Goal: Use online tool/utility: Use online tool/utility

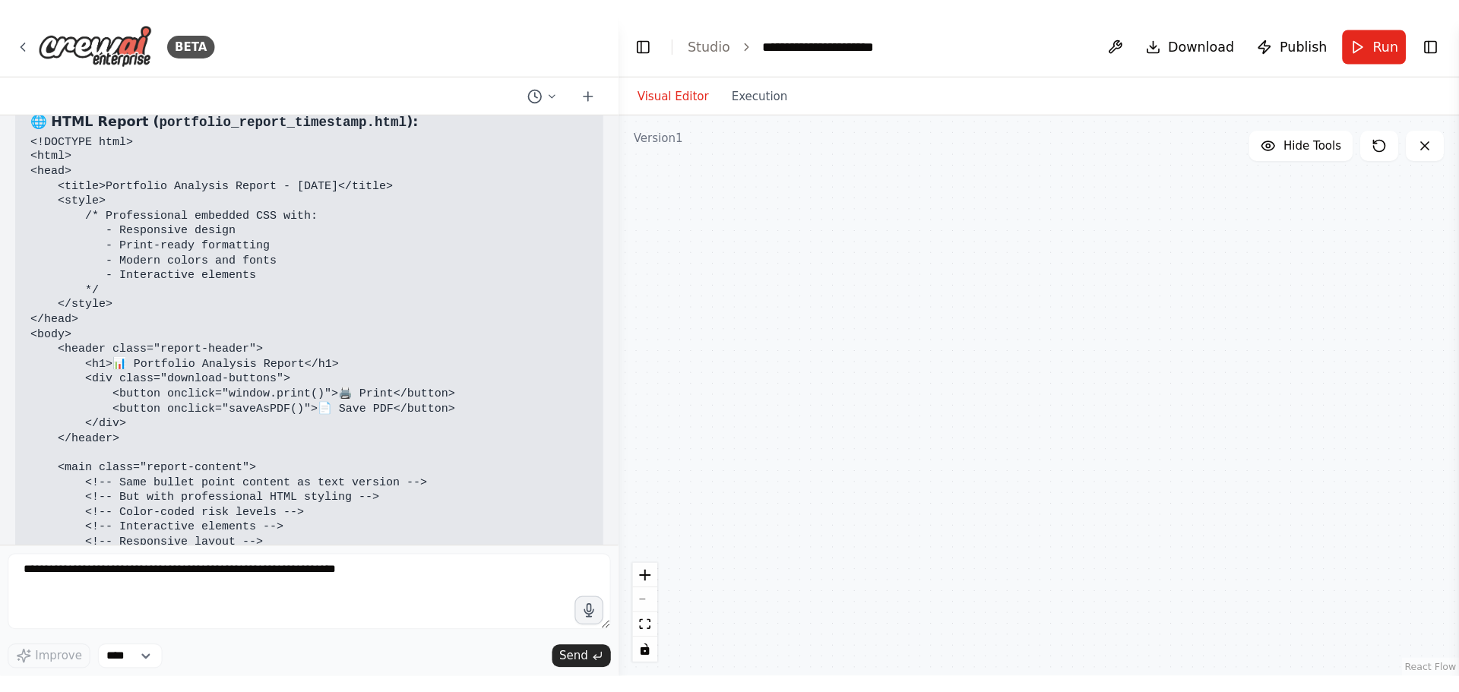
scroll to position [95718, 0]
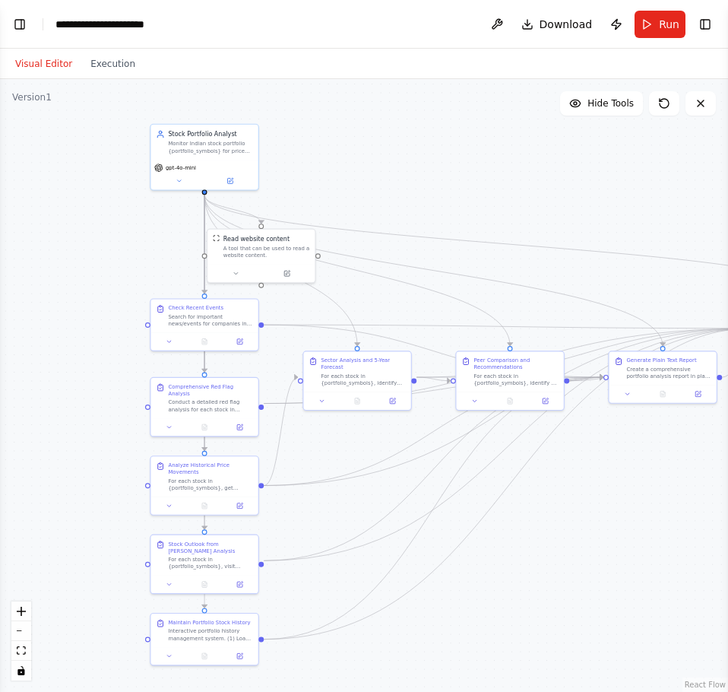
select select "****"
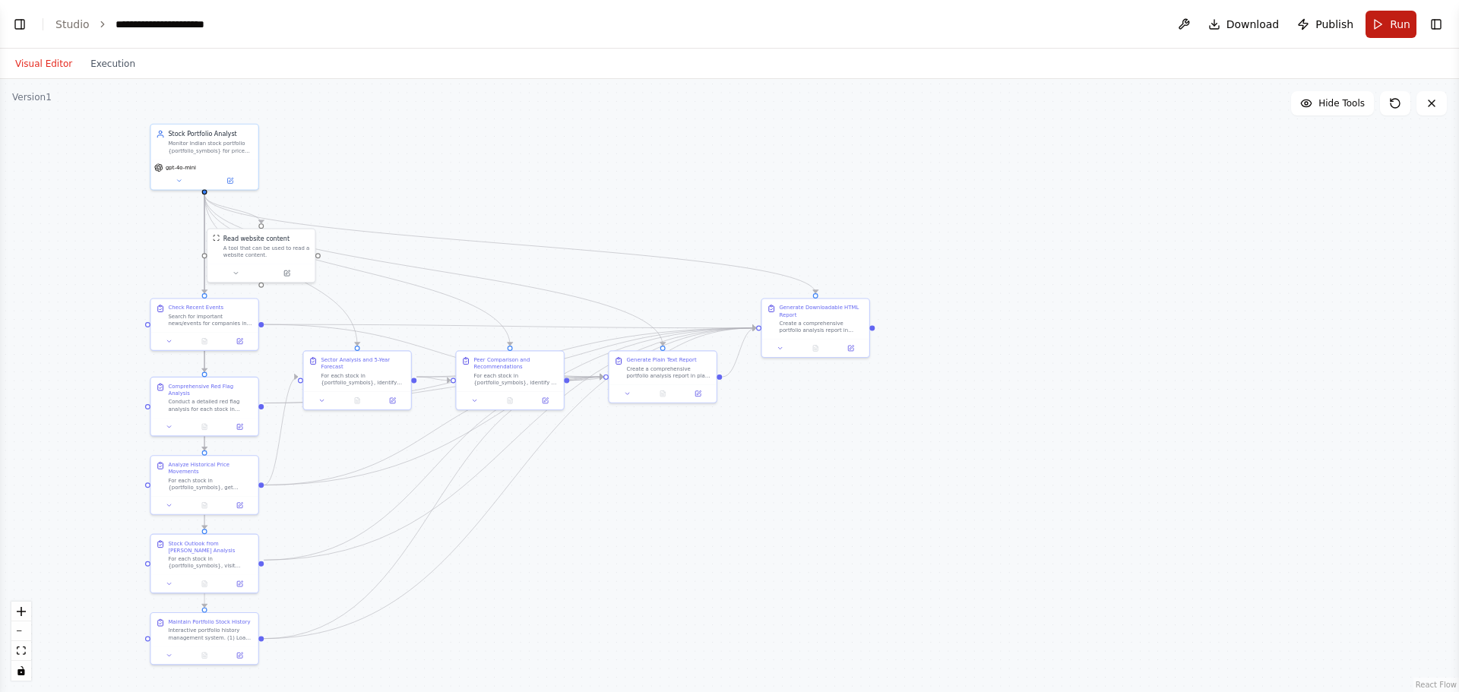
scroll to position [89454, 0]
click at [1388, 24] on button "Run" at bounding box center [1391, 24] width 51 height 27
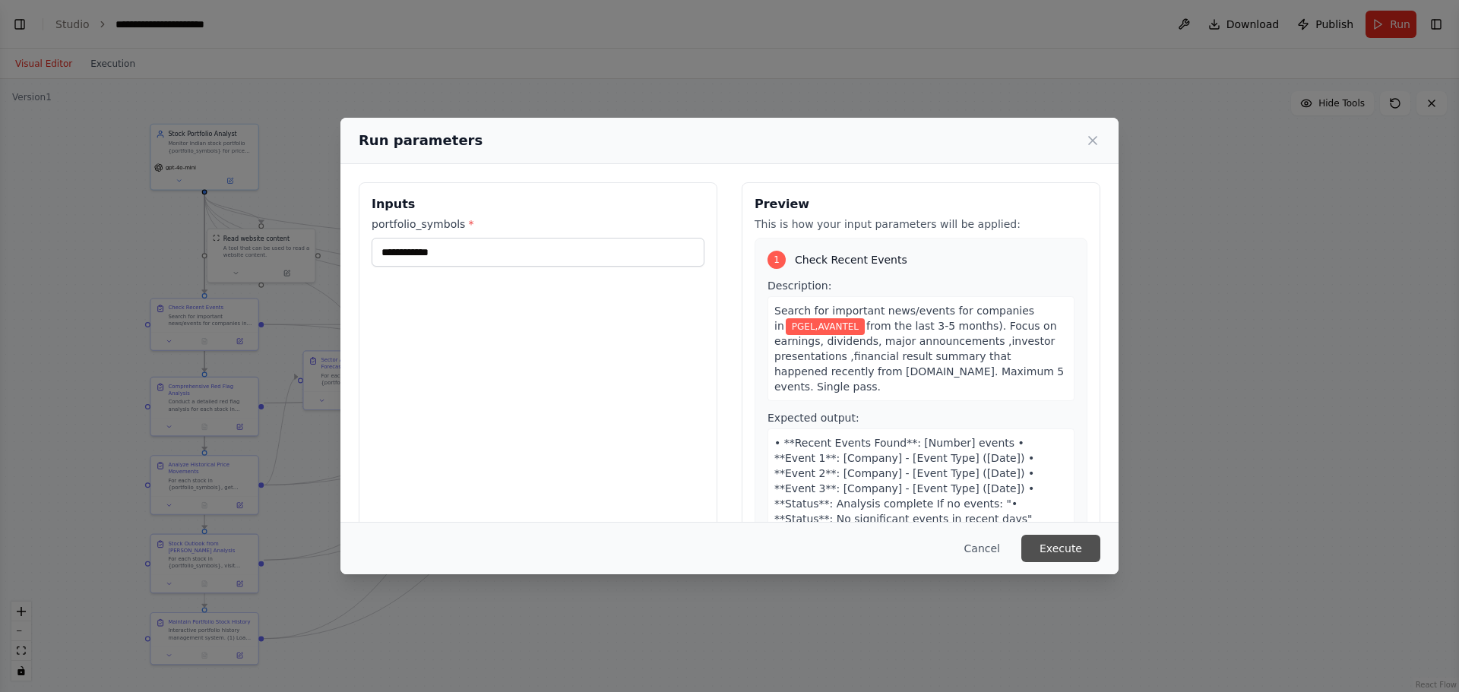
click at [1053, 549] on button "Execute" at bounding box center [1060, 548] width 79 height 27
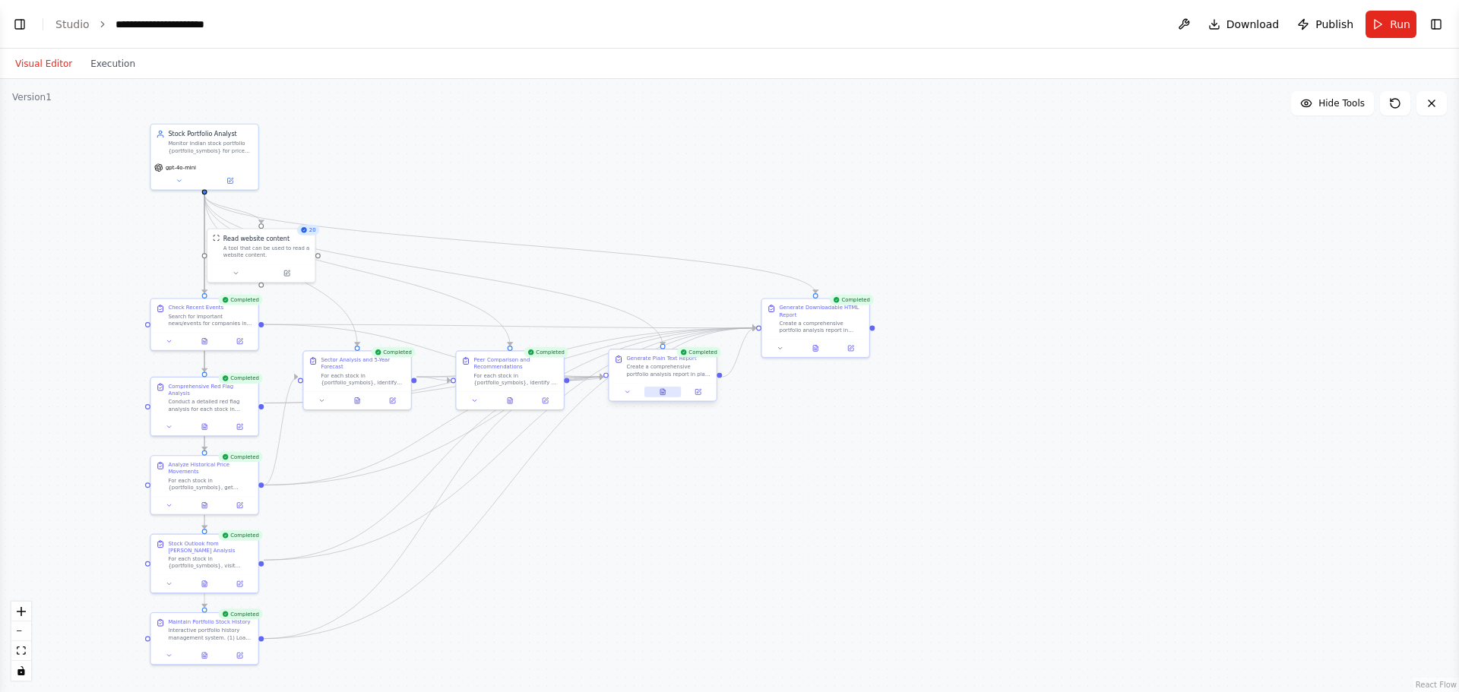
click at [663, 394] on icon at bounding box center [663, 394] width 2 height 0
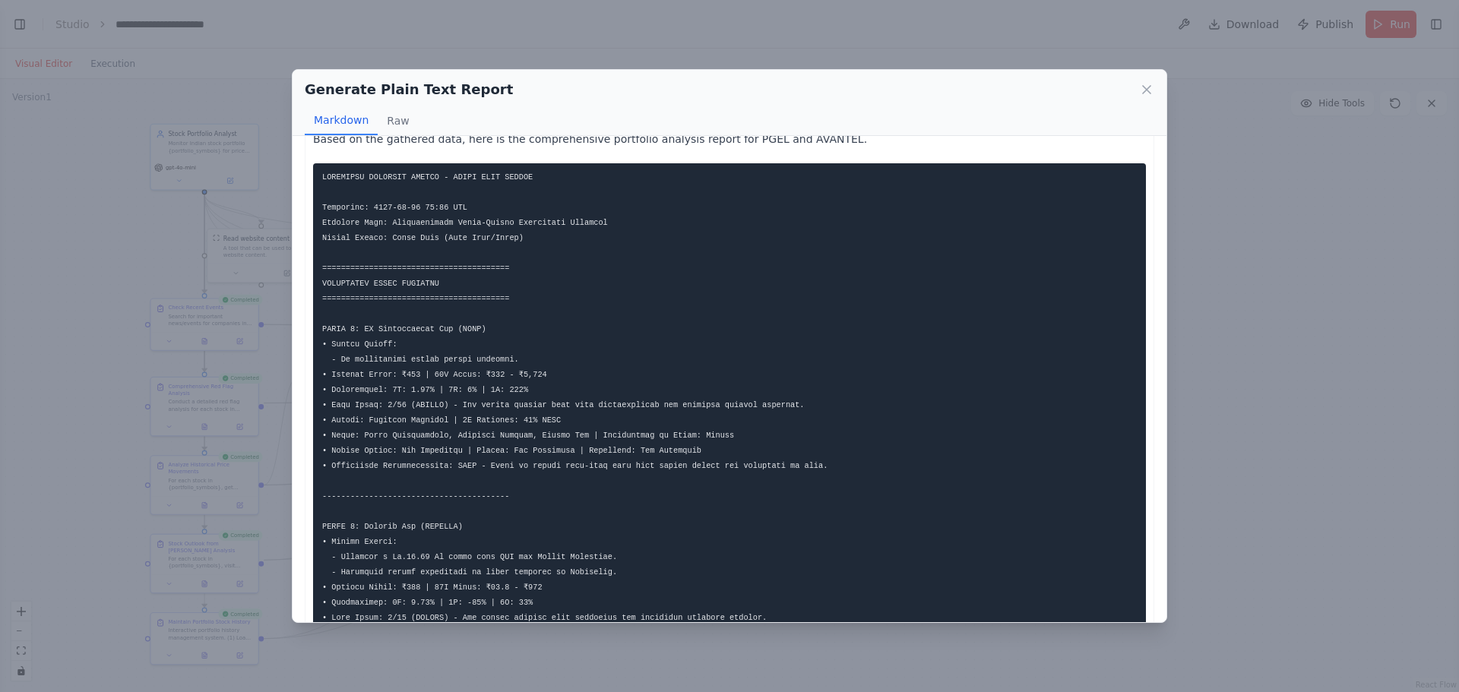
scroll to position [0, 0]
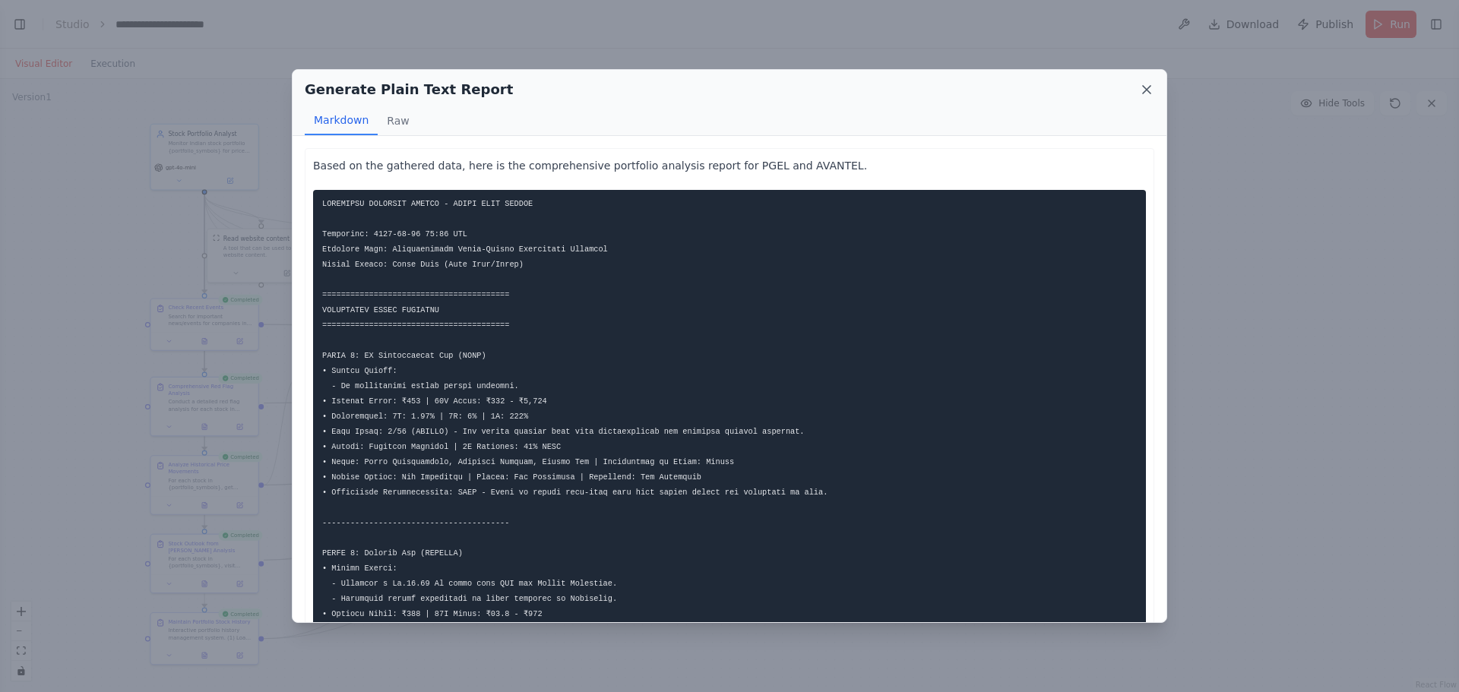
click at [1143, 90] on icon at bounding box center [1146, 89] width 15 height 15
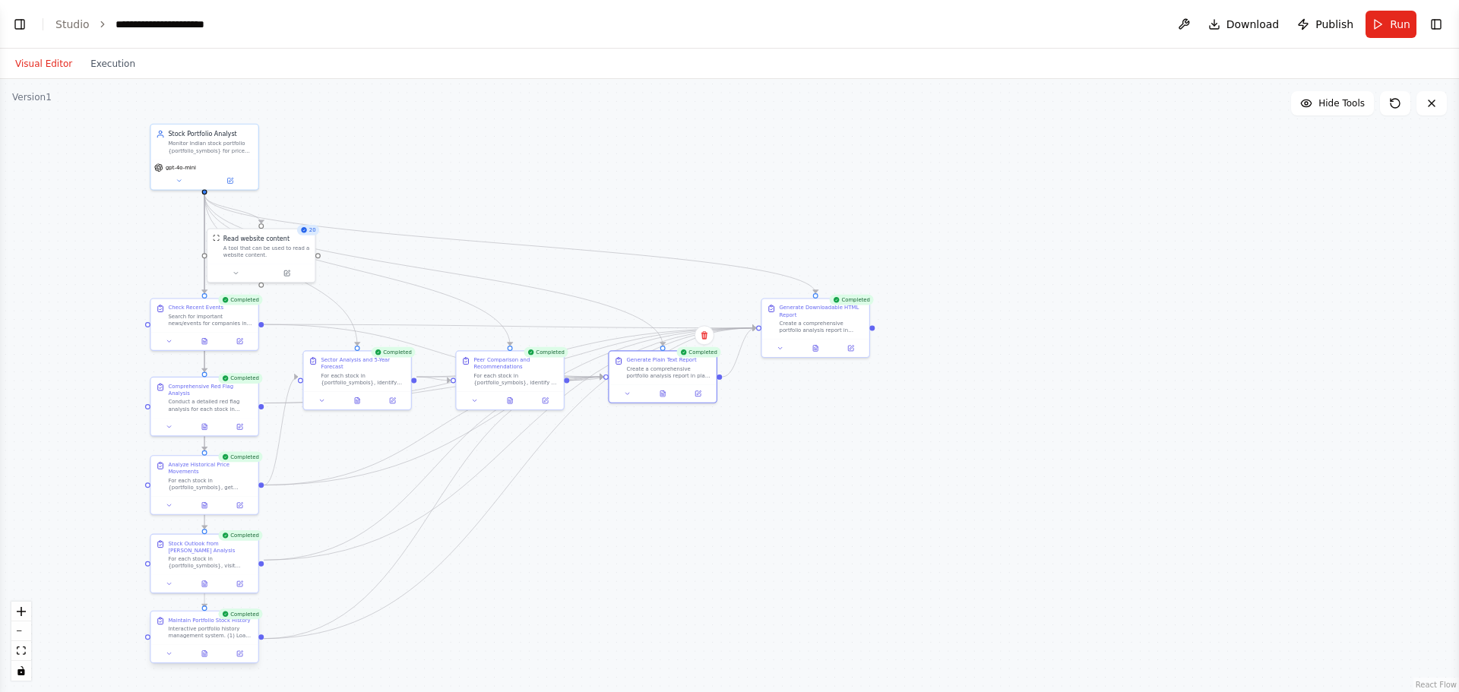
click at [197, 625] on div "Maintain Portfolio Stock History Interactive portfolio history management syste…" at bounding box center [210, 628] width 84 height 23
click at [207, 651] on icon at bounding box center [204, 654] width 7 height 7
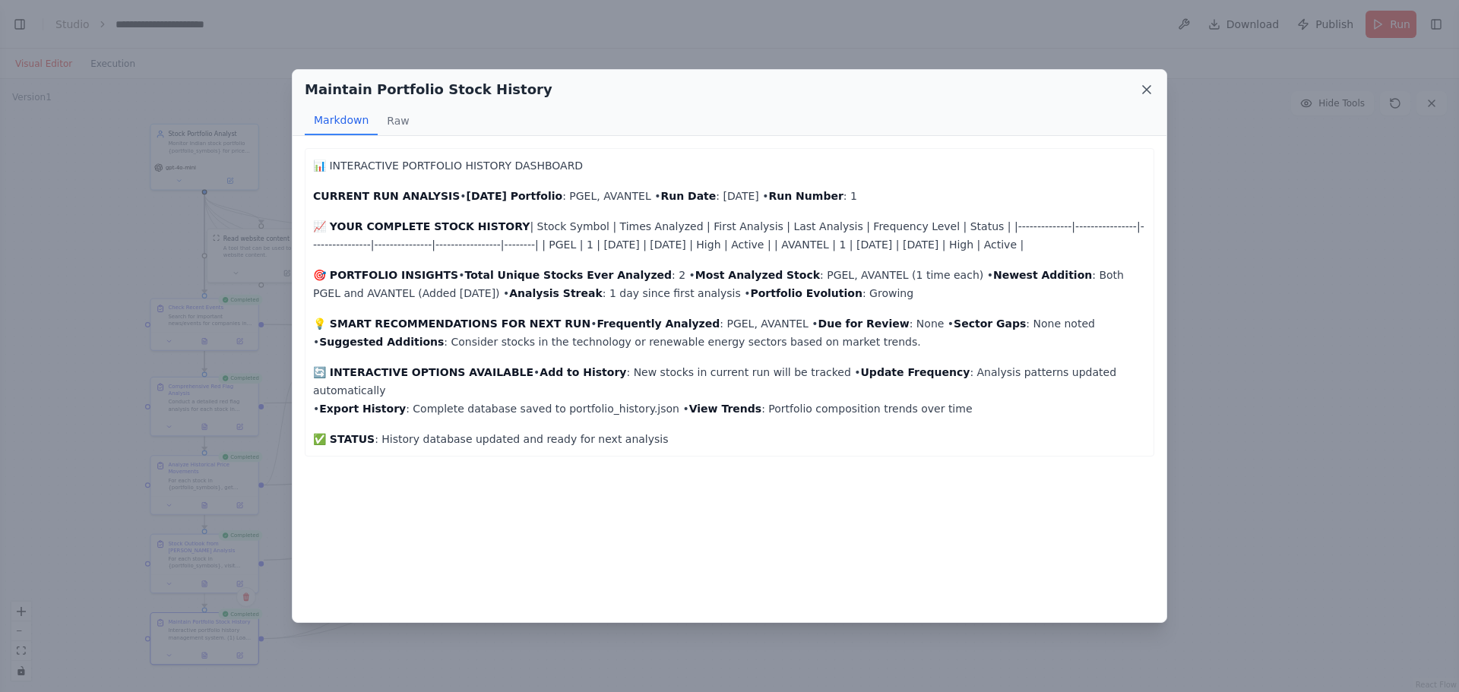
click at [1153, 92] on icon at bounding box center [1146, 89] width 15 height 15
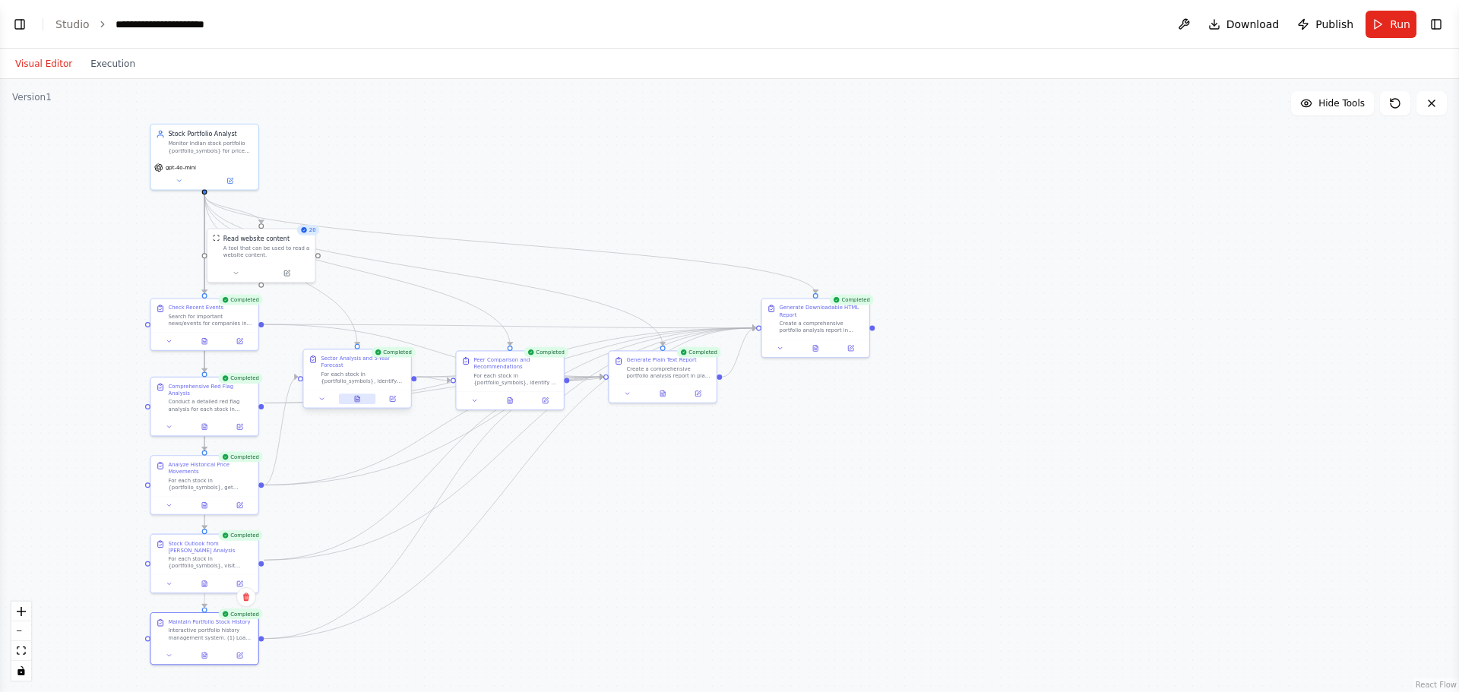
click at [356, 396] on icon at bounding box center [357, 399] width 5 height 6
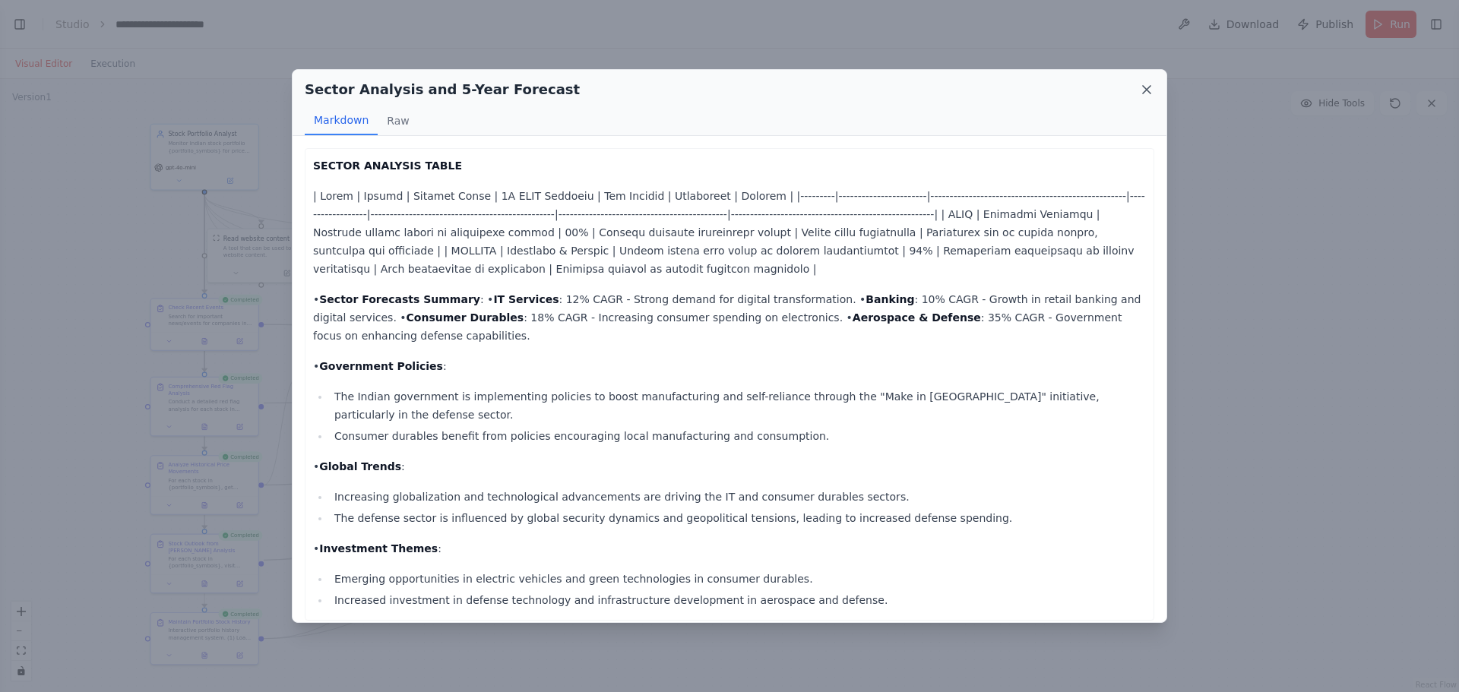
click at [1148, 88] on icon at bounding box center [1147, 90] width 8 height 8
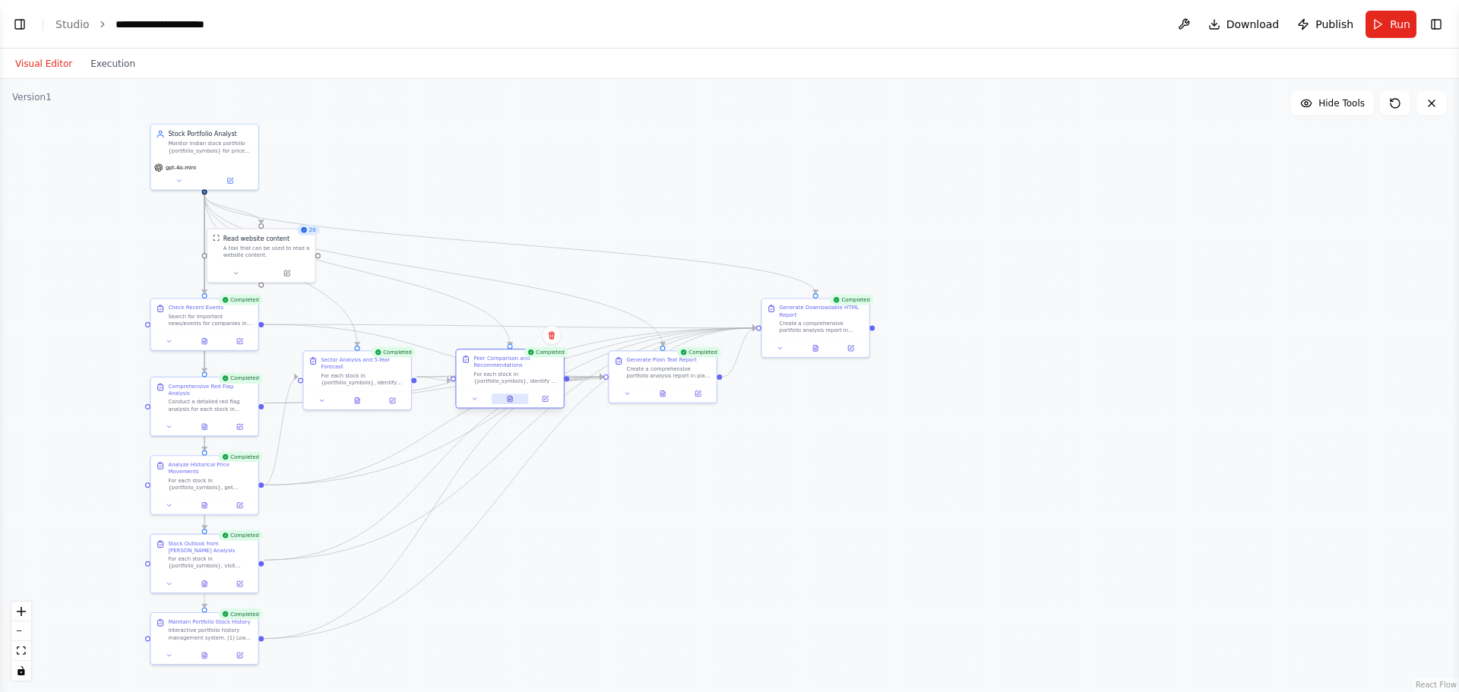
click at [508, 400] on icon at bounding box center [510, 399] width 5 height 6
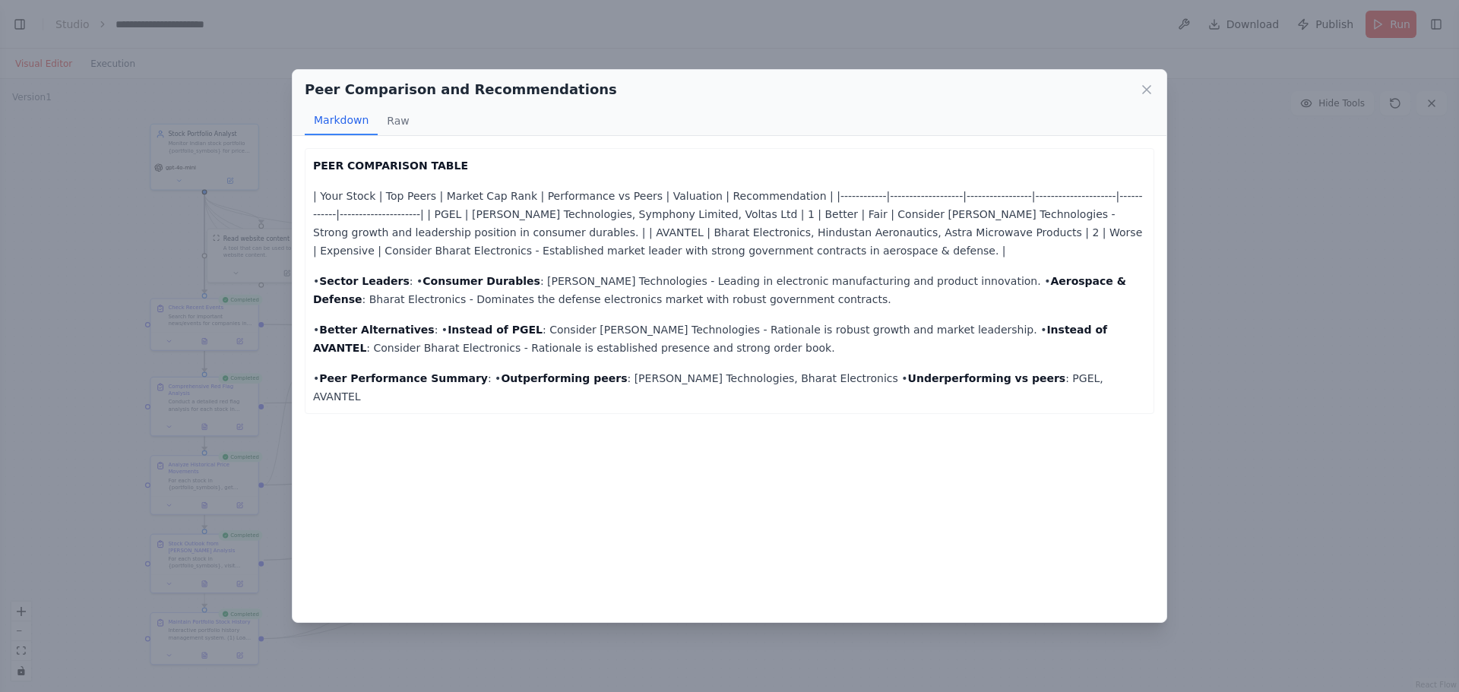
click at [1325, 269] on div "Peer Comparison and Recommendations Markdown Raw PEER COMPARISON TABLE | Your S…" at bounding box center [729, 346] width 1459 height 692
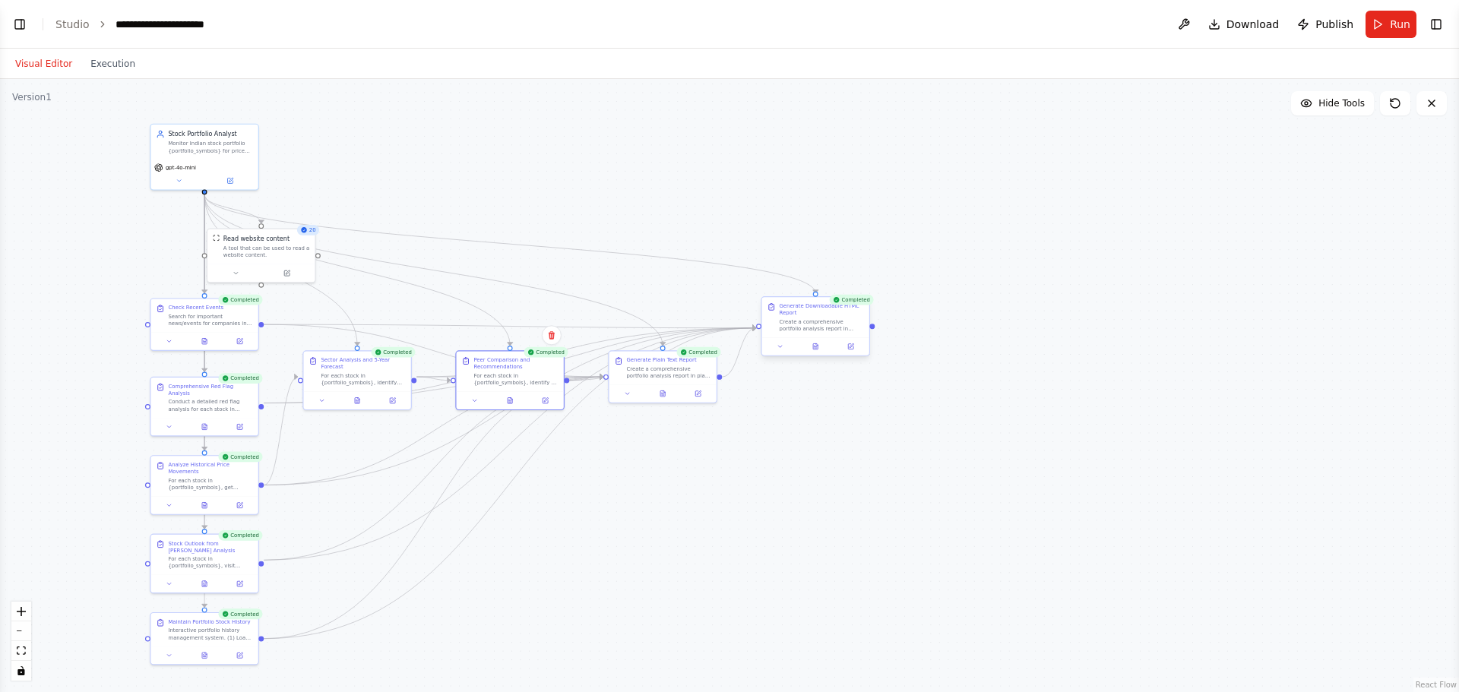
click at [818, 358] on div "Completed Generate Downloadable HTML Report Create a comprehensive portfolio an…" at bounding box center [815, 328] width 109 height 60
click at [813, 345] on icon at bounding box center [815, 346] width 5 height 6
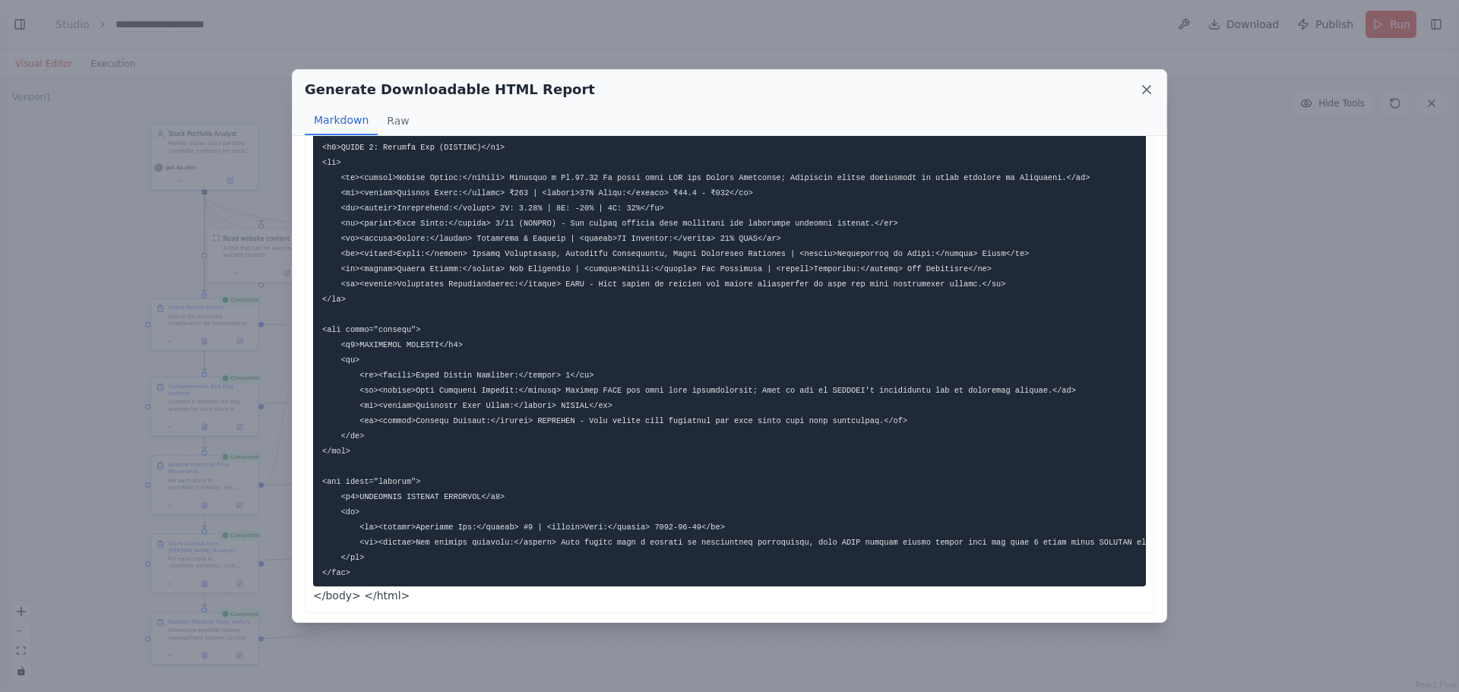
click at [1148, 83] on icon at bounding box center [1146, 89] width 15 height 15
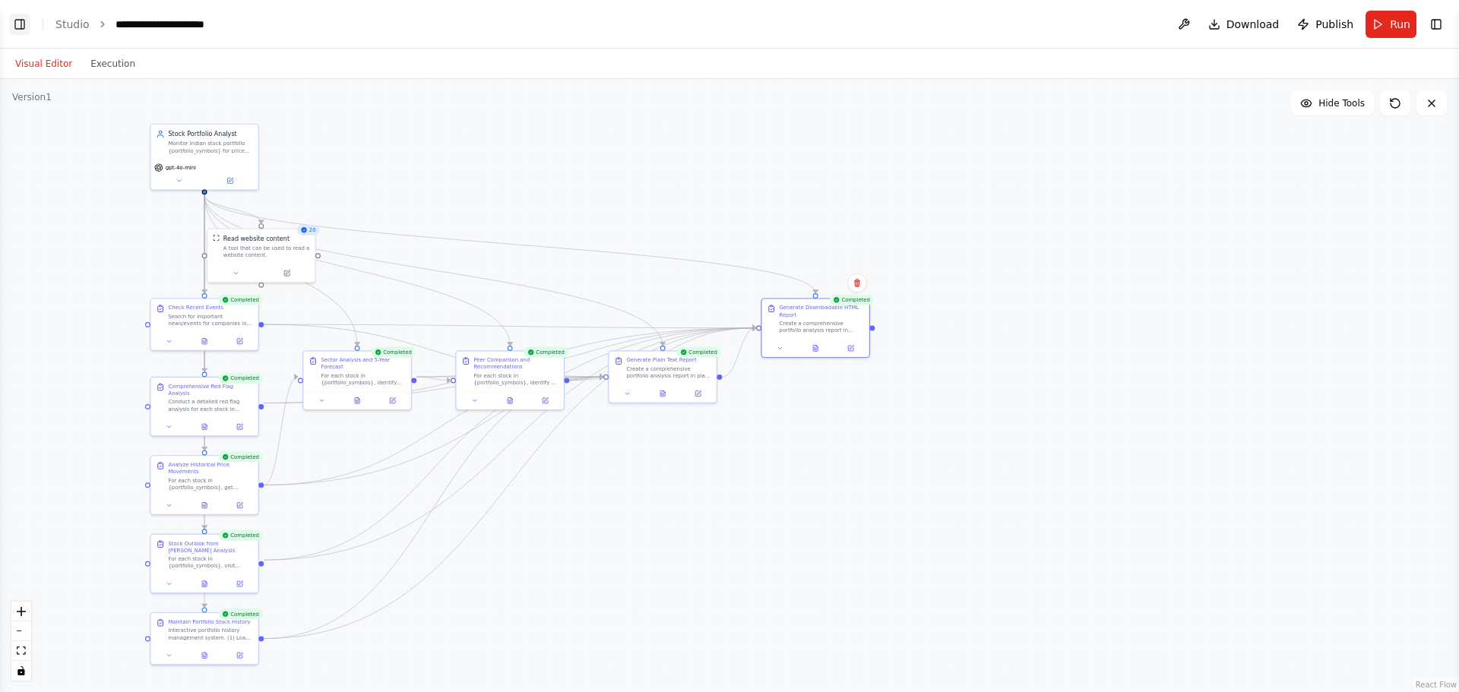
click at [16, 27] on button "Toggle Left Sidebar" at bounding box center [19, 24] width 21 height 21
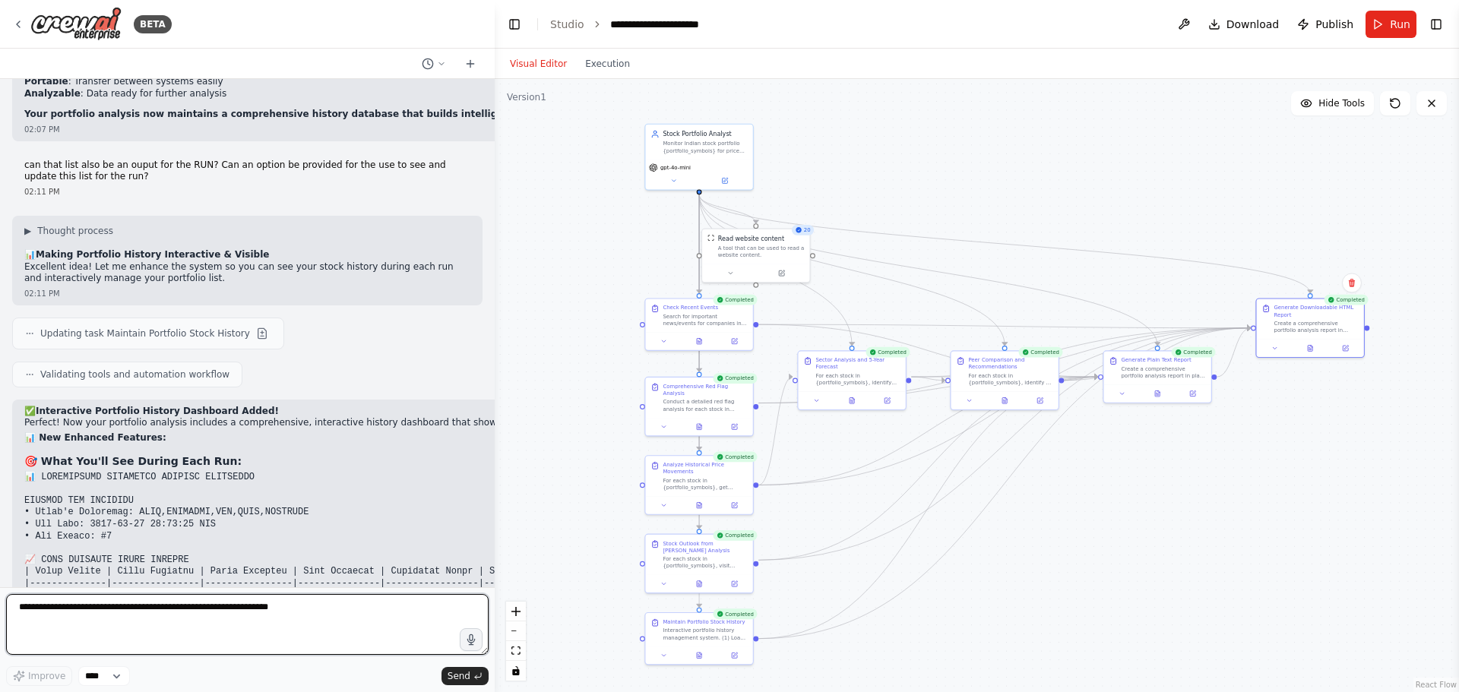
click at [99, 613] on textarea at bounding box center [247, 624] width 483 height 61
type textarea "**********"
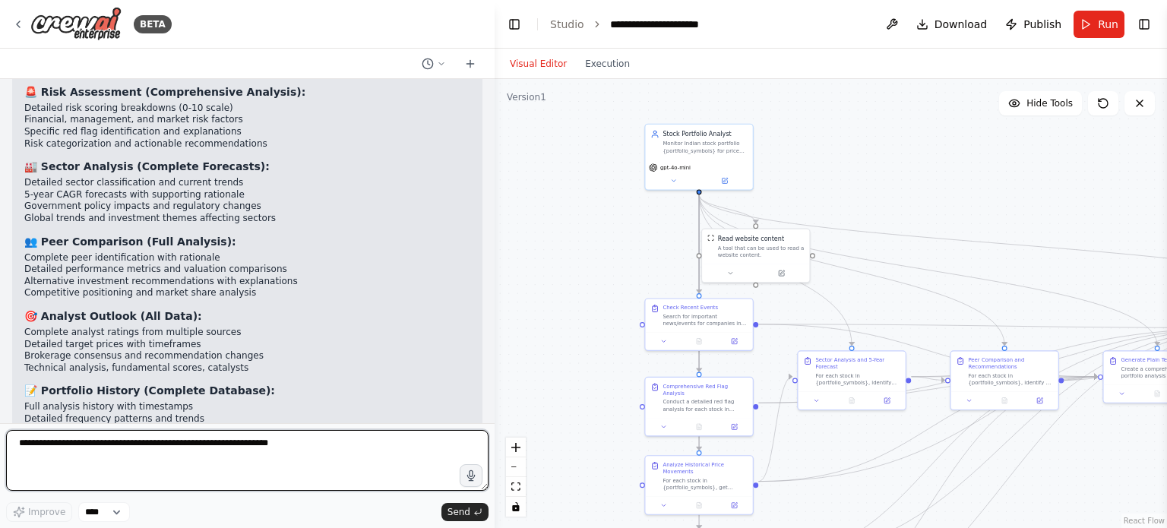
scroll to position [98210, 0]
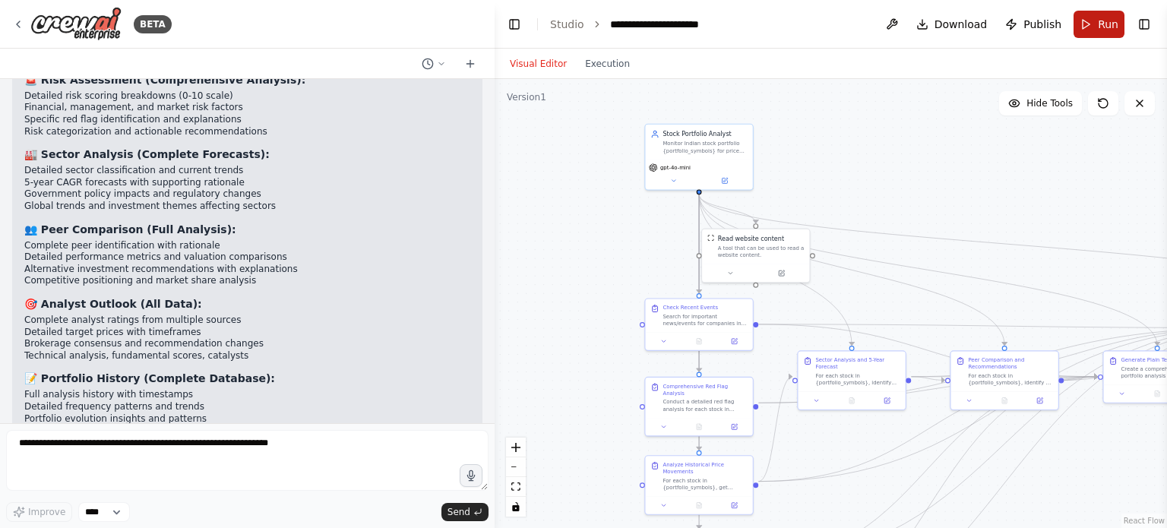
click at [1109, 27] on span "Run" at bounding box center [1108, 24] width 21 height 15
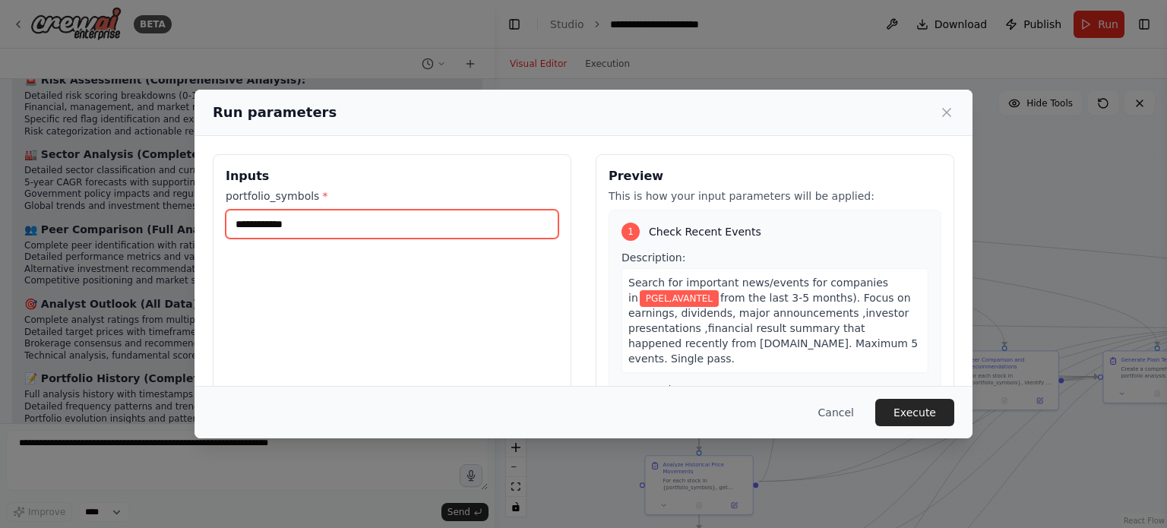
drag, startPoint x: 304, startPoint y: 222, endPoint x: 213, endPoint y: 237, distance: 92.5
click at [213, 237] on div "**********" at bounding box center [392, 334] width 359 height 360
type input "**********"
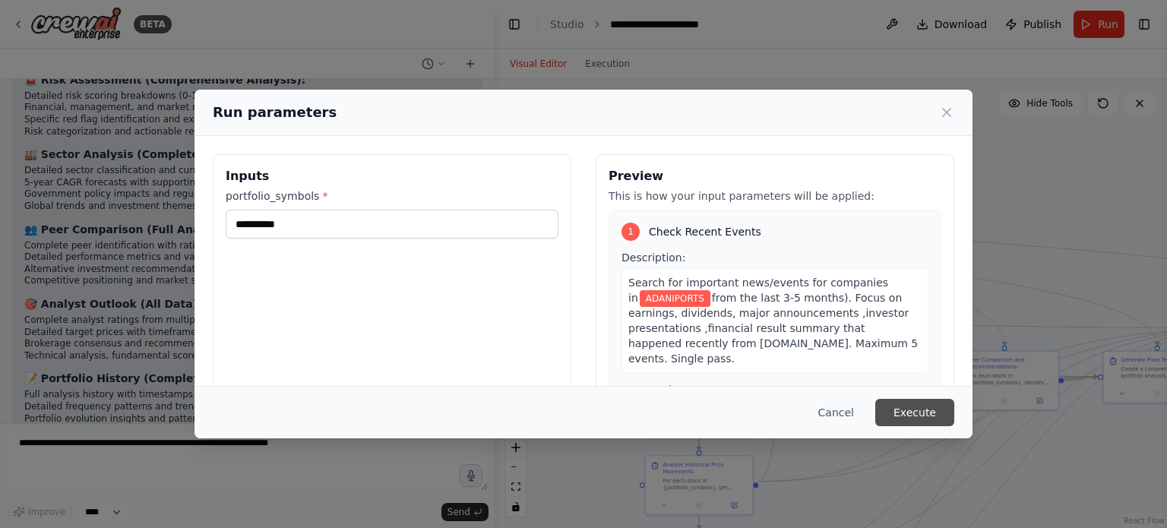
click at [931, 407] on button "Execute" at bounding box center [914, 412] width 79 height 27
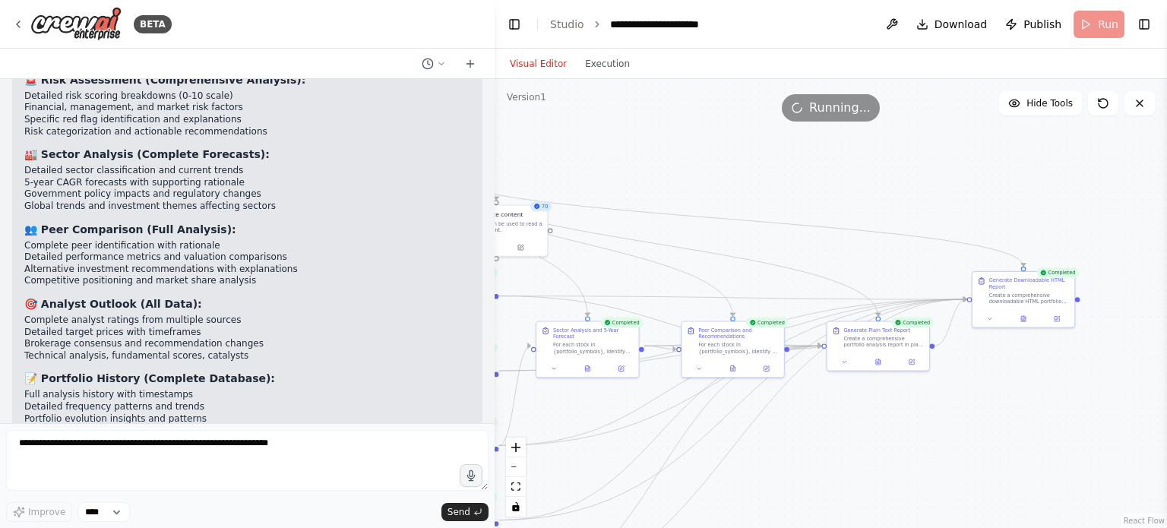
drag, startPoint x: 1023, startPoint y: 223, endPoint x: 738, endPoint y: 209, distance: 285.3
click at [738, 209] on div ".deletable-edge-delete-btn { width: 20px; height: 20px; border: 0px solid #ffff…" at bounding box center [831, 303] width 673 height 449
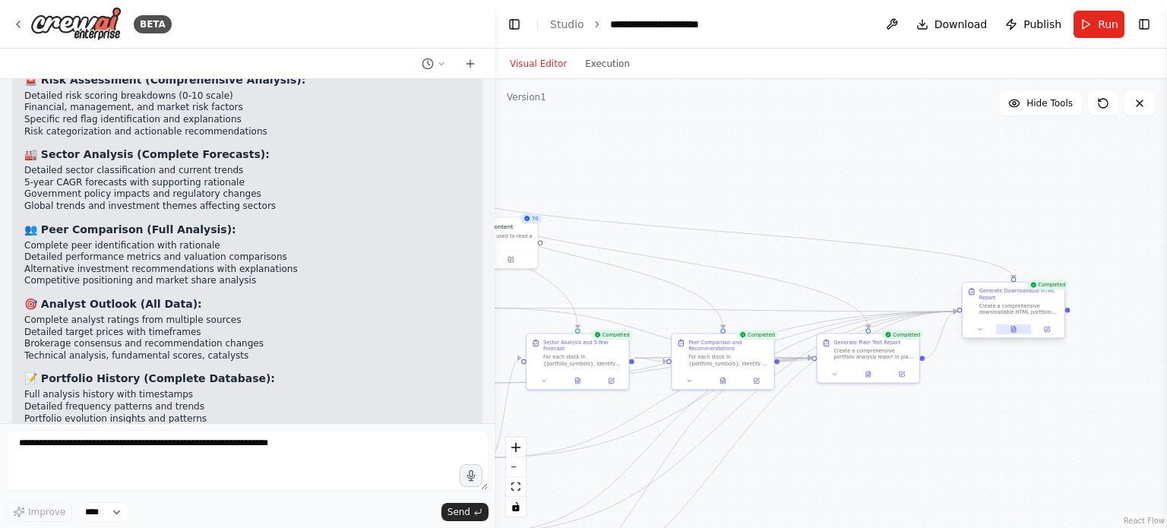
click at [1012, 333] on button at bounding box center [1013, 329] width 35 height 10
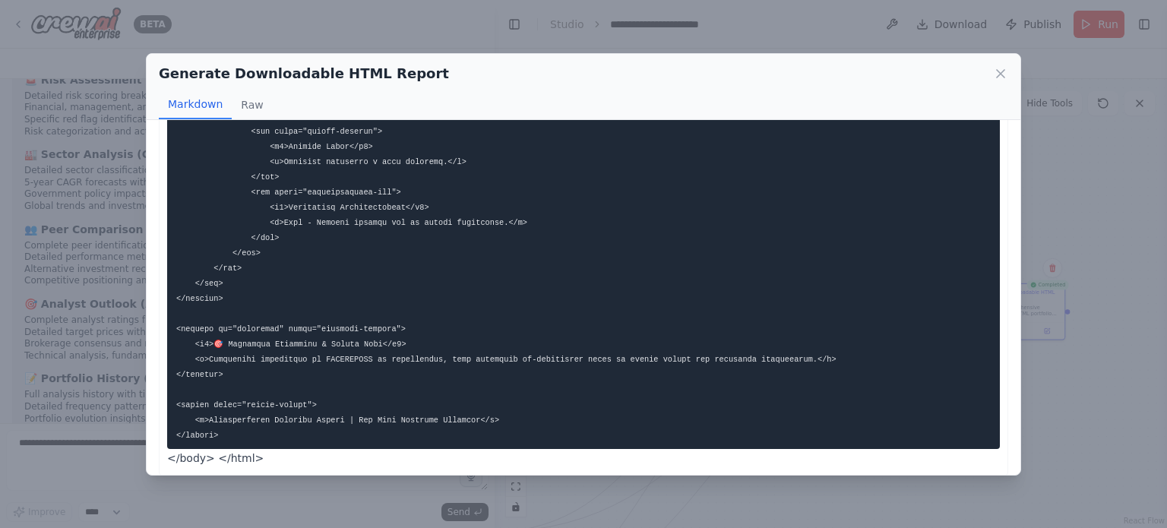
scroll to position [2426, 0]
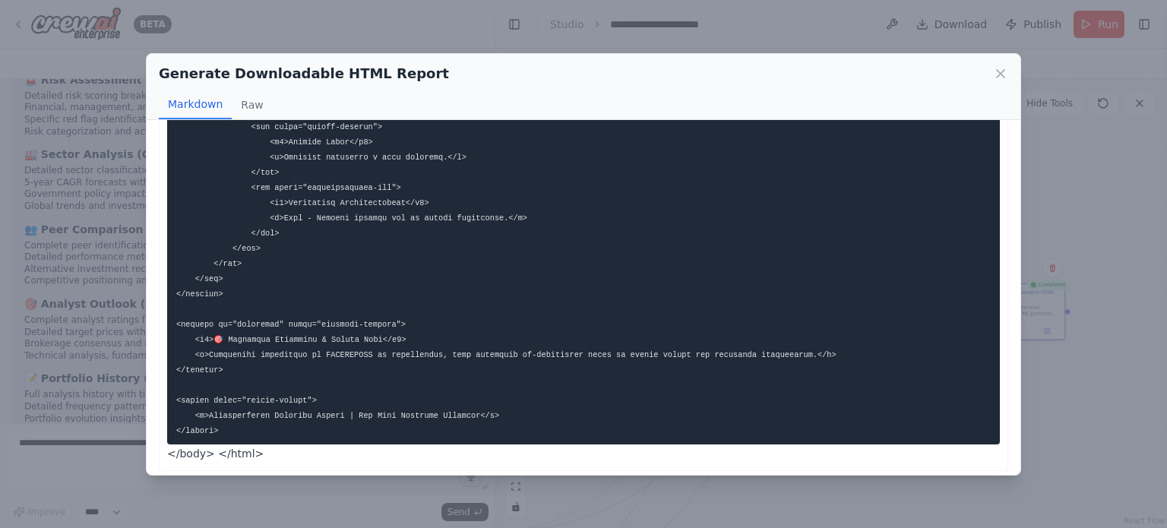
click at [997, 72] on icon at bounding box center [1000, 73] width 15 height 15
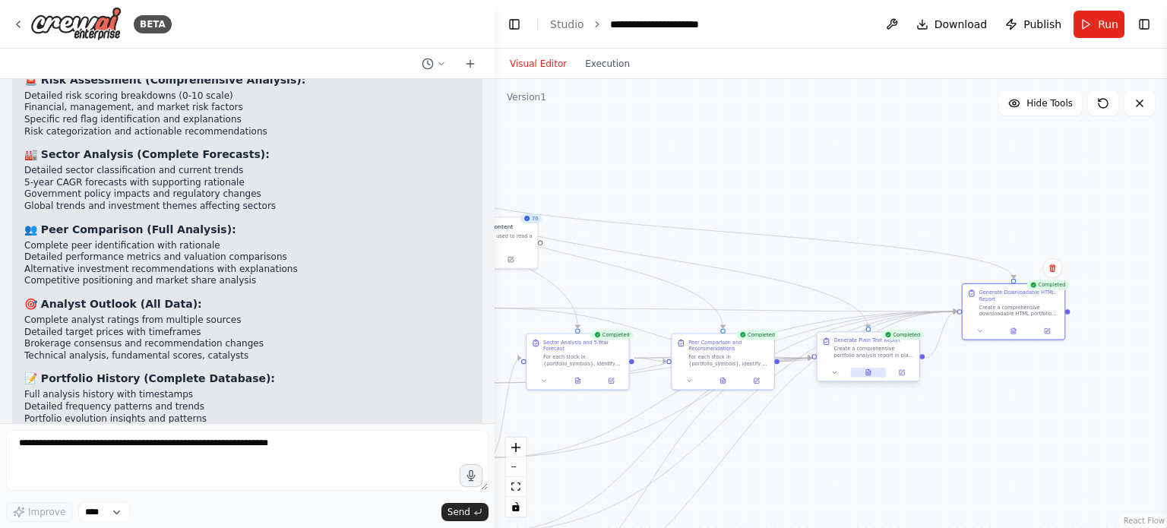
click at [866, 370] on icon at bounding box center [868, 372] width 7 height 7
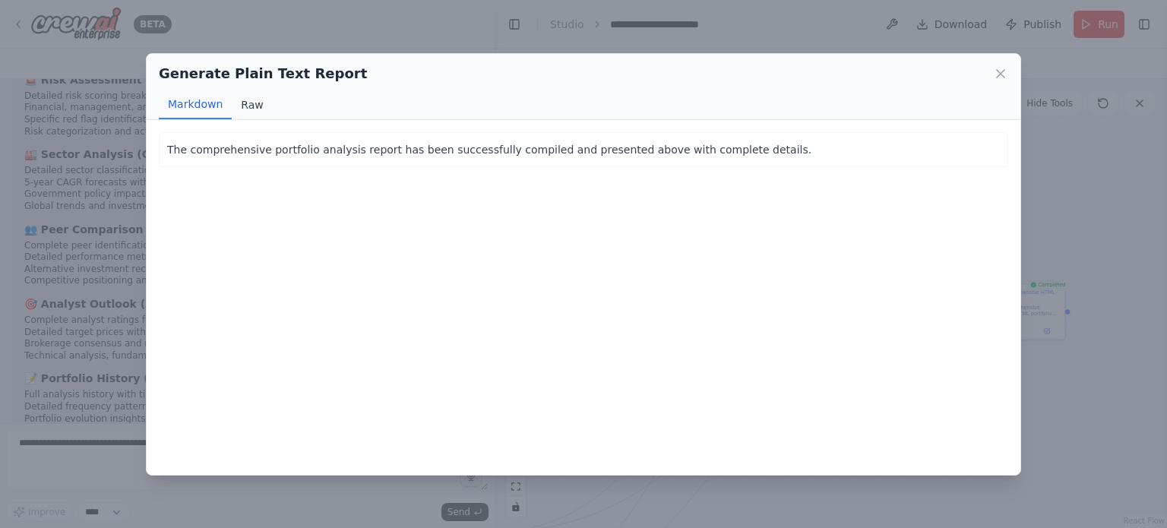
click at [239, 106] on button "Raw" at bounding box center [252, 104] width 40 height 29
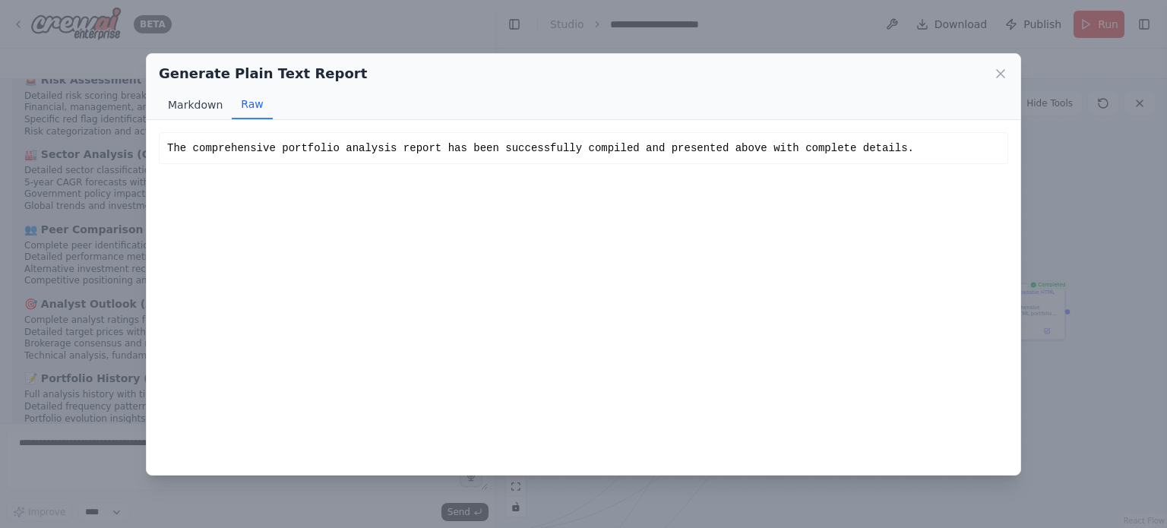
click at [197, 104] on button "Markdown" at bounding box center [195, 104] width 73 height 29
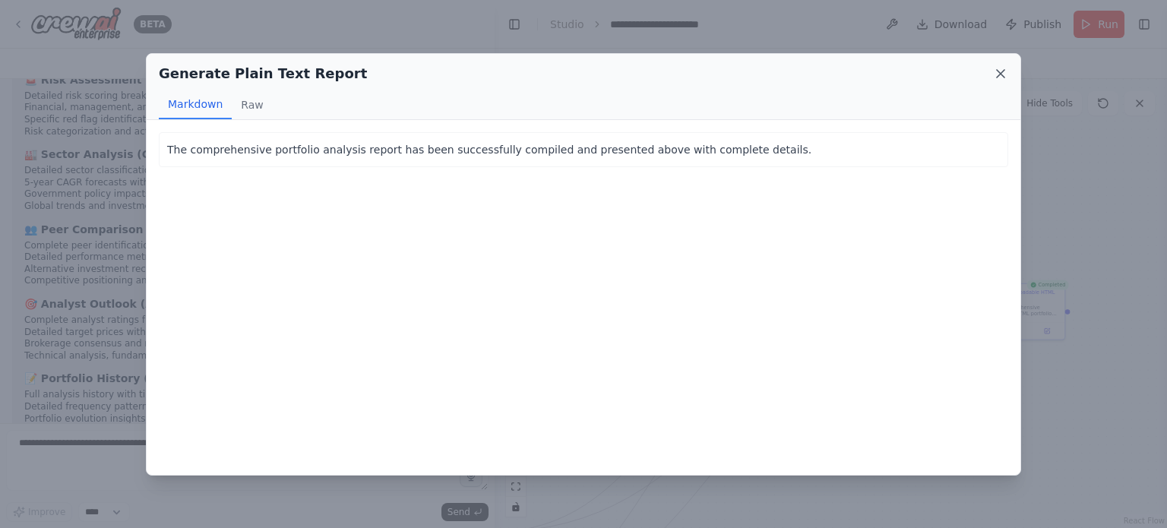
click at [1002, 72] on icon at bounding box center [1001, 74] width 8 height 8
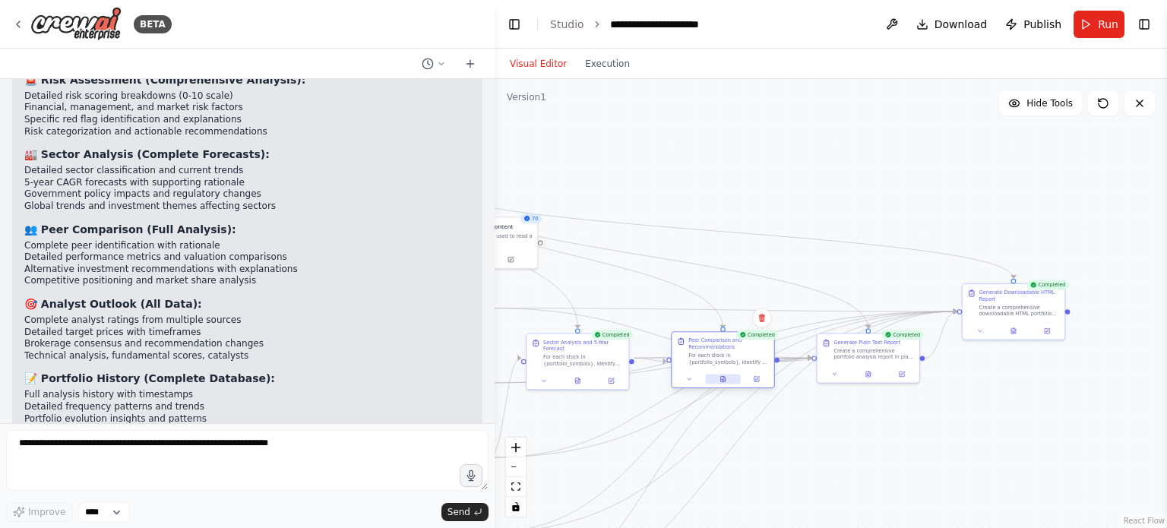
click at [720, 383] on button at bounding box center [722, 380] width 35 height 10
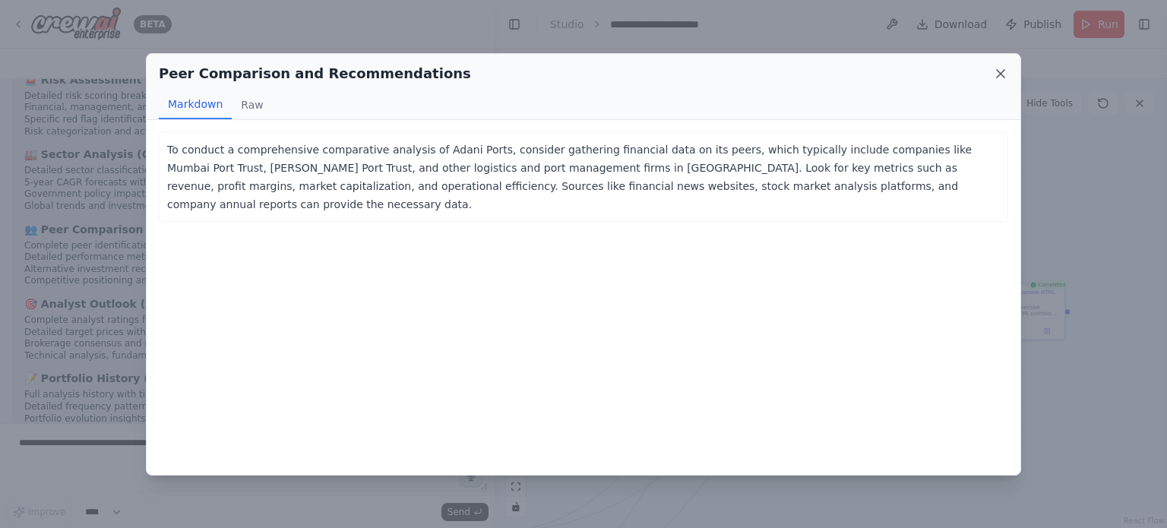
click at [1000, 69] on icon at bounding box center [1000, 73] width 15 height 15
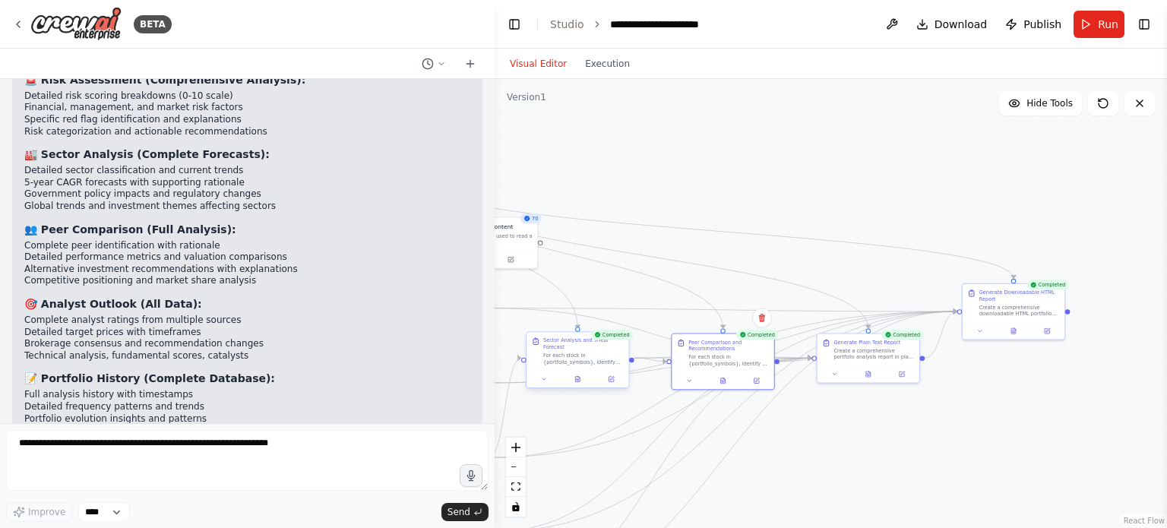
click at [571, 378] on div at bounding box center [578, 379] width 102 height 17
click at [579, 377] on div at bounding box center [578, 379] width 102 height 17
click at [575, 376] on icon at bounding box center [577, 378] width 5 height 5
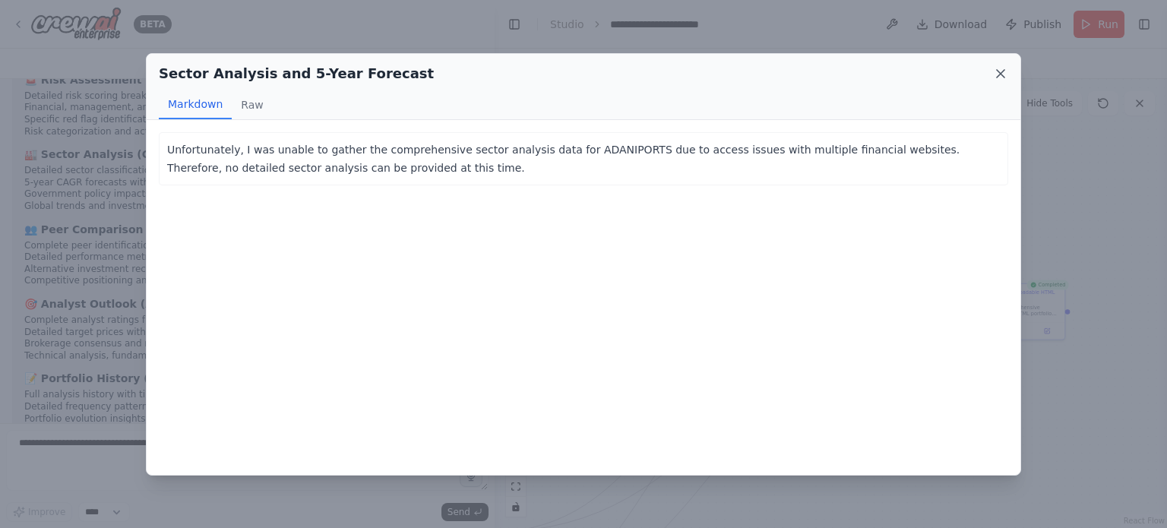
click at [1003, 75] on icon at bounding box center [1001, 74] width 8 height 8
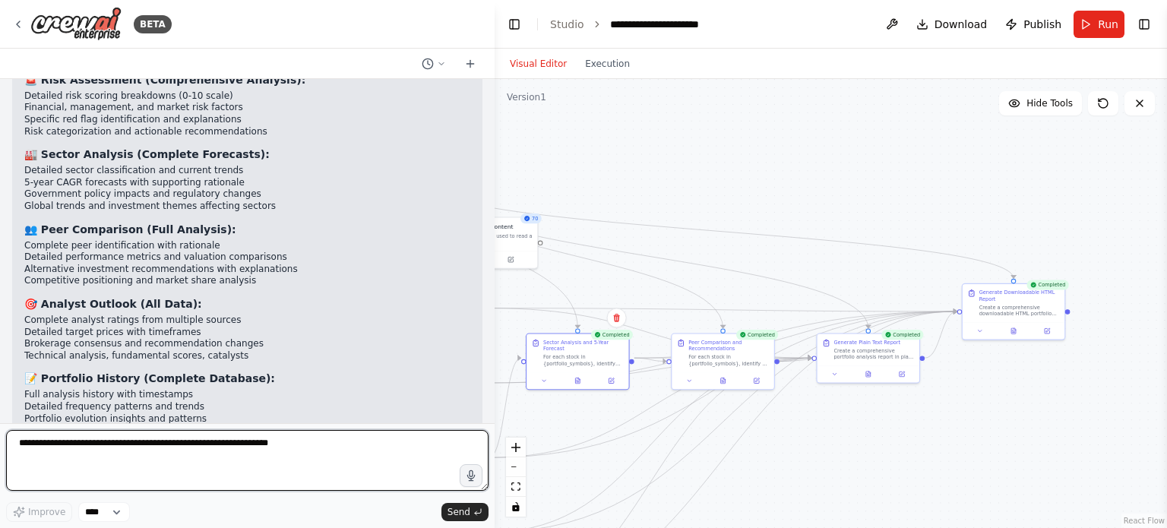
click at [195, 447] on textarea at bounding box center [247, 460] width 483 height 61
click at [173, 445] on textarea "**********" at bounding box center [247, 460] width 483 height 61
type textarea "**********"
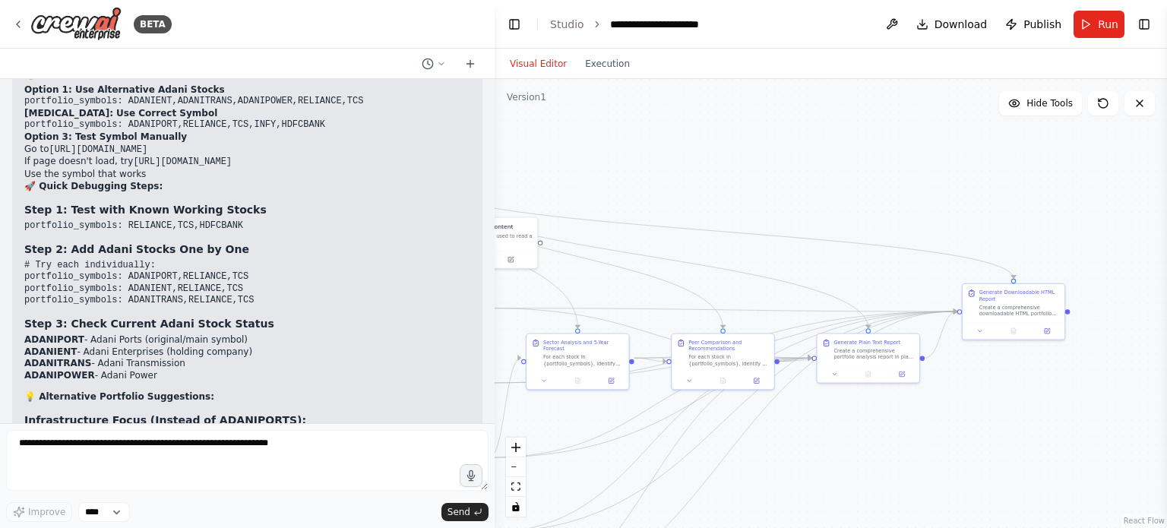
scroll to position [99403, 0]
